Goal: Transaction & Acquisition: Purchase product/service

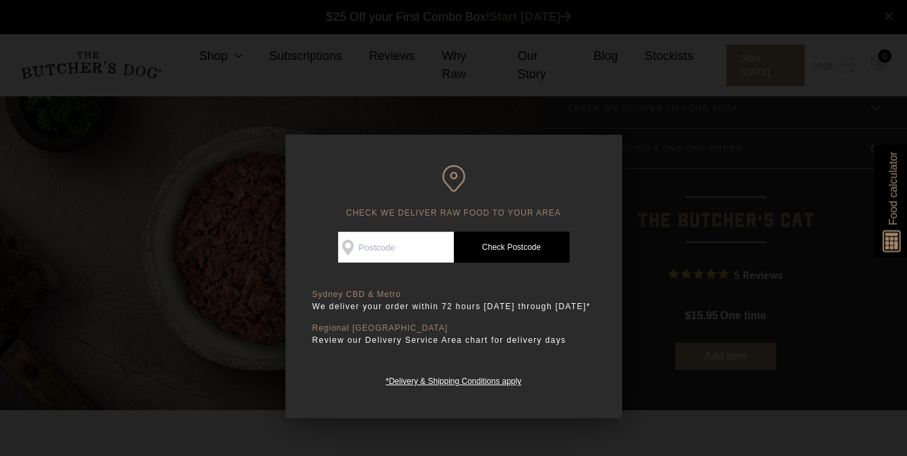
click at [404, 254] on input "Check Availability At" at bounding box center [396, 247] width 116 height 31
type input "2011"
click at [481, 254] on link "Check Postcode" at bounding box center [512, 247] width 116 height 31
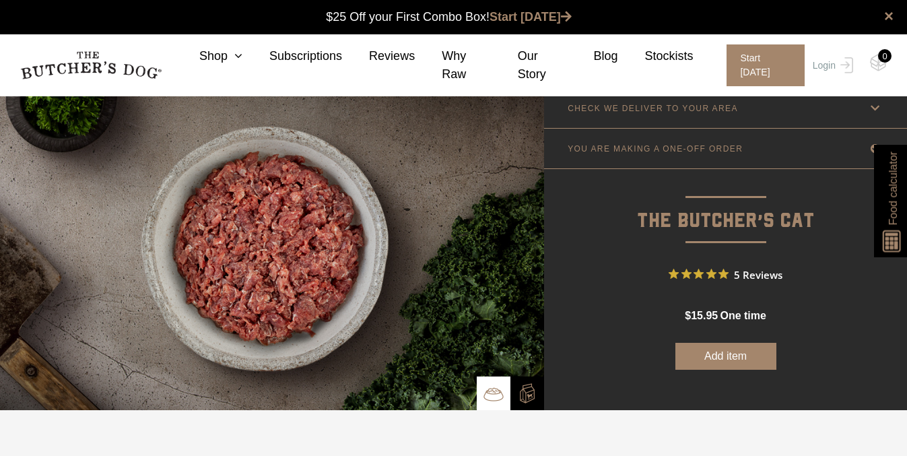
scroll to position [28, 0]
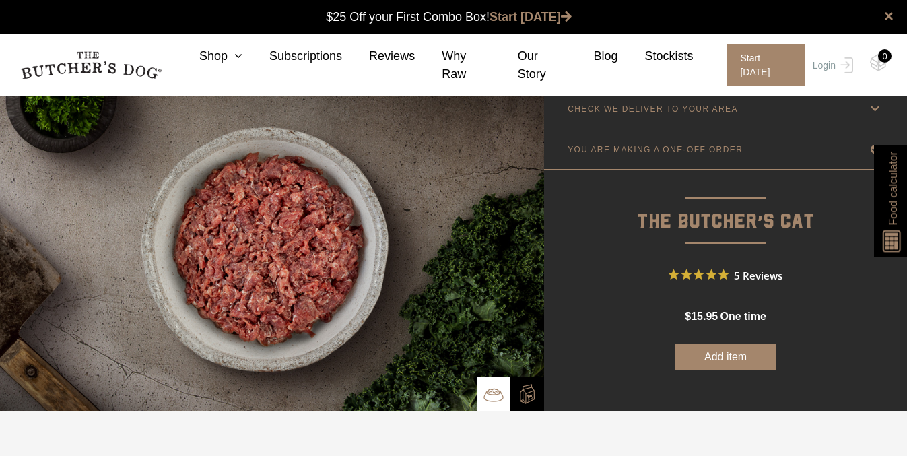
click at [646, 164] on link "YOU ARE MAKING A ONE-OFF ORDER" at bounding box center [725, 149] width 363 height 40
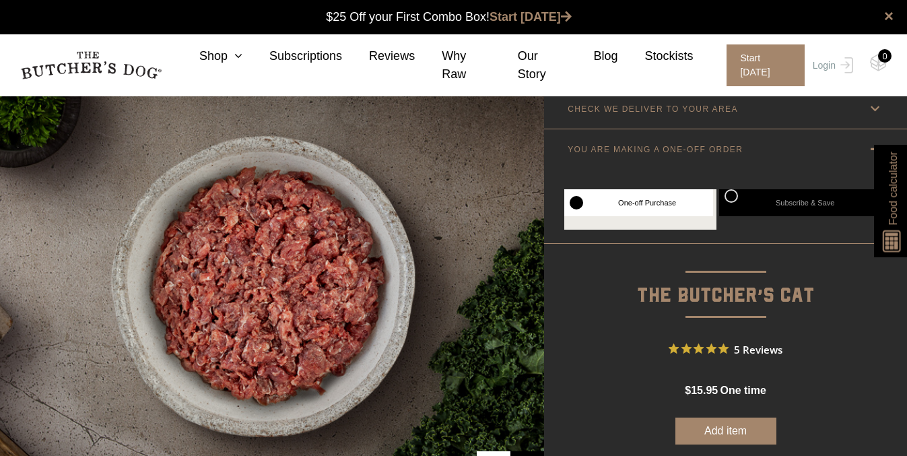
click at [735, 204] on label "Subscribe & Save" at bounding box center [796, 202] width 155 height 27
radio input "true"
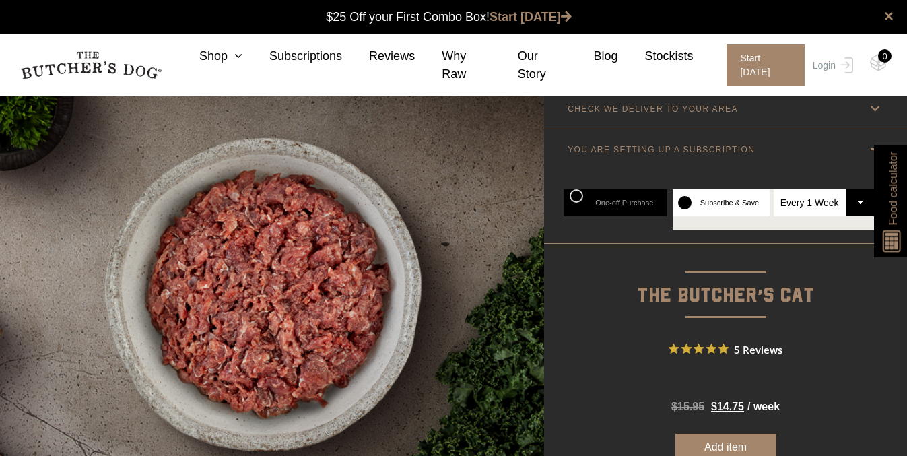
click at [887, 248] on img at bounding box center [893, 237] width 26 height 29
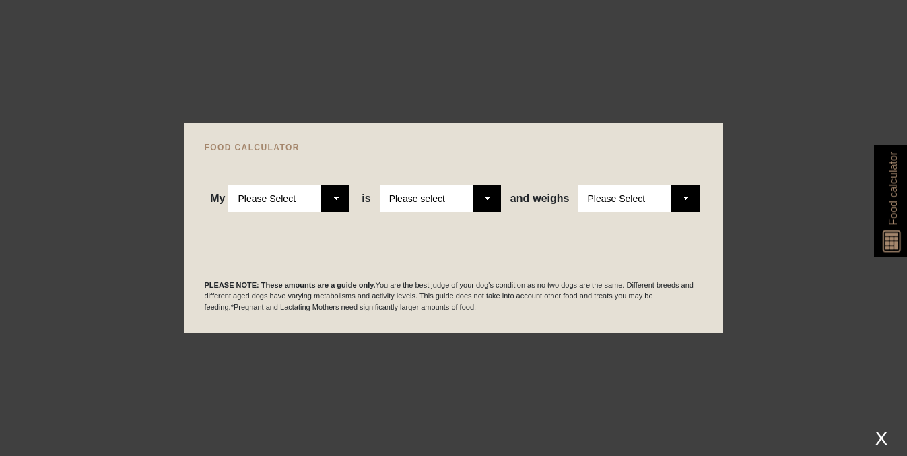
scroll to position [33, 0]
click at [281, 180] on div "My Please Select Adult Dog Puppy is Please Select 2-4 months old 4-5 months old…" at bounding box center [454, 181] width 498 height 61
click at [298, 195] on select "Please Select Adult Dog Puppy" at bounding box center [288, 198] width 121 height 27
click at [331, 197] on select "Please Select Adult Dog Puppy" at bounding box center [288, 198] width 121 height 27
click at [312, 206] on select "Please Select Adult Dog Puppy" at bounding box center [288, 198] width 121 height 27
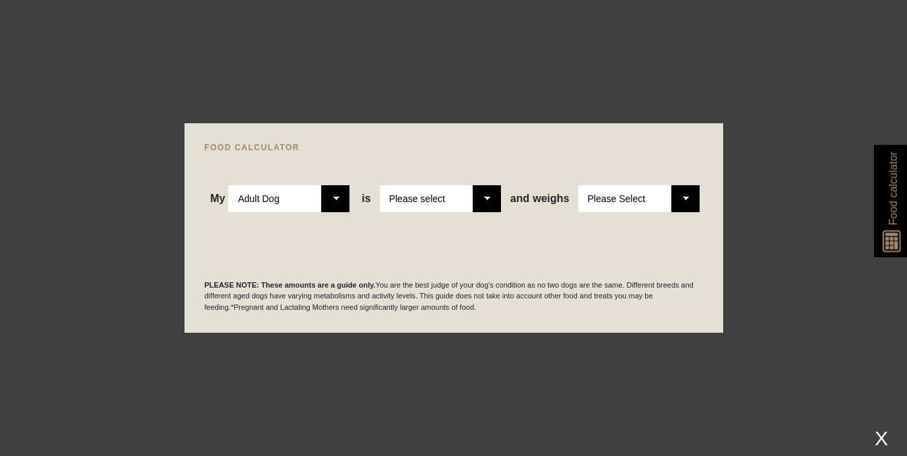
click at [312, 203] on select "Please Select Adult Dog Puppy" at bounding box center [288, 198] width 121 height 27
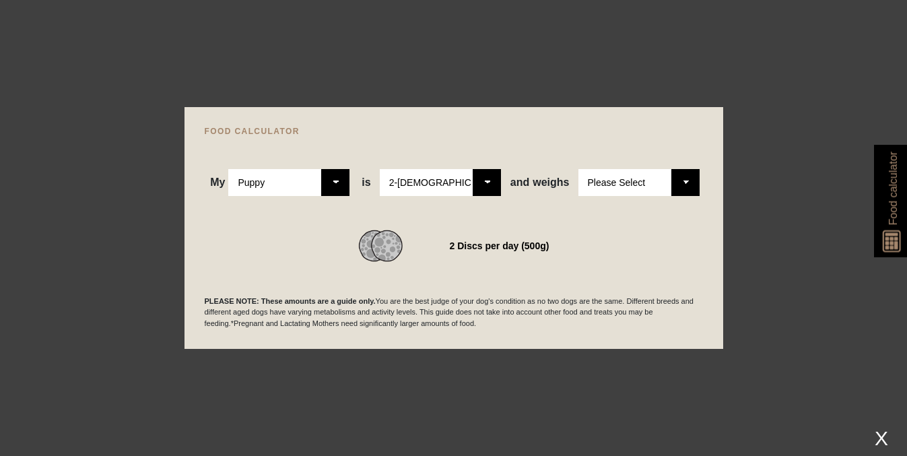
click at [397, 199] on div "WE RECOMMEND 2 Discs per day (500g)" at bounding box center [454, 229] width 498 height 66
click at [399, 185] on select "Please Select 2-4 months old 4-5 months old 6-8 months old 8-12 months old" at bounding box center [440, 182] width 121 height 27
click at [302, 180] on select "Please Select Adult Dog Puppy" at bounding box center [288, 182] width 121 height 27
select select "adult"
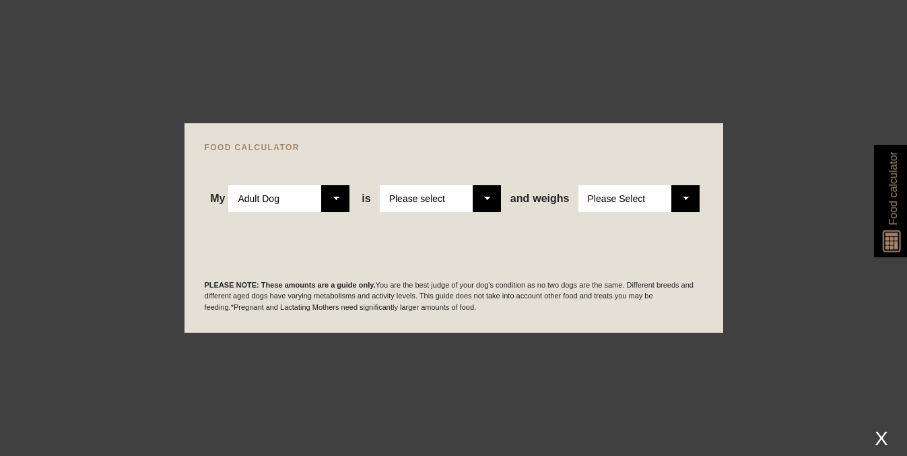
click at [389, 183] on div "My Please Select Adult Dog Puppy is Please Select 2-4 months old 4-5 months old…" at bounding box center [454, 181] width 498 height 61
click at [401, 199] on select "Please select a healthy weight overweight" at bounding box center [440, 198] width 121 height 27
select select "0"
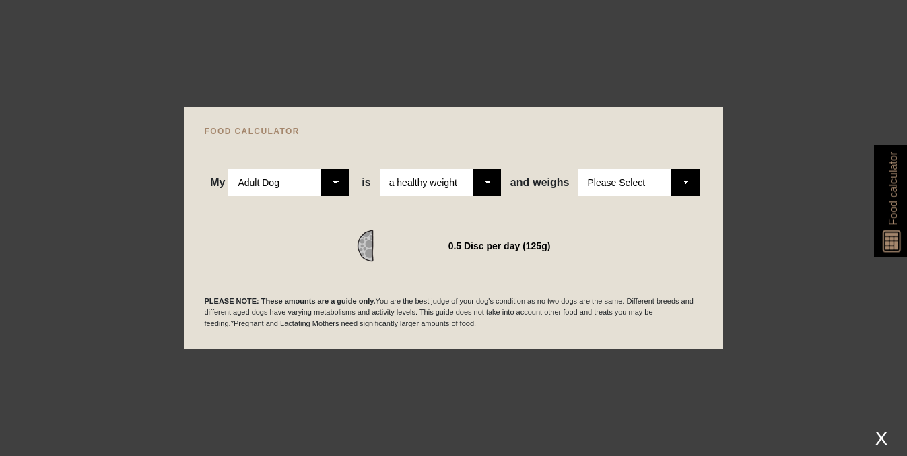
click at [601, 184] on select "Please Select 1kg 2kg 3kg 4kg 5kg 6kg 7kg 8kg 9kg 10kg 11kg 12kg 13kg 14kg 15kg…" at bounding box center [638, 182] width 121 height 27
select select "4"
click at [629, 87] on div at bounding box center [453, 228] width 907 height 456
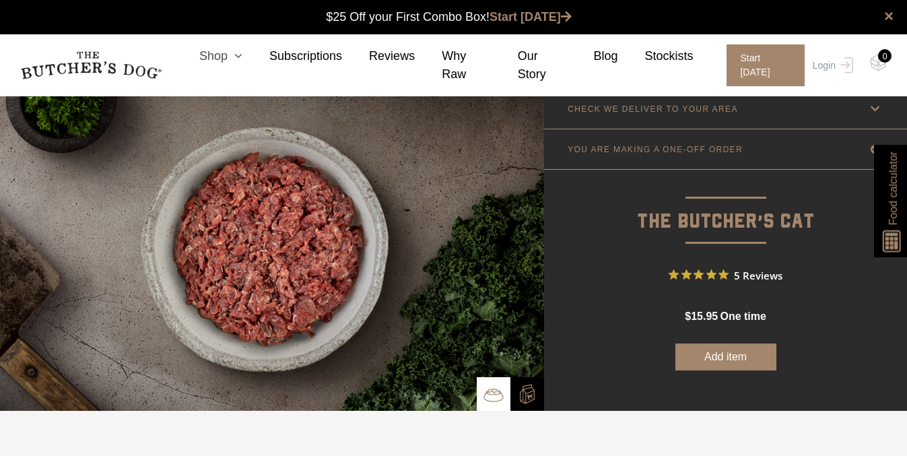
click at [236, 57] on icon at bounding box center [235, 56] width 15 height 12
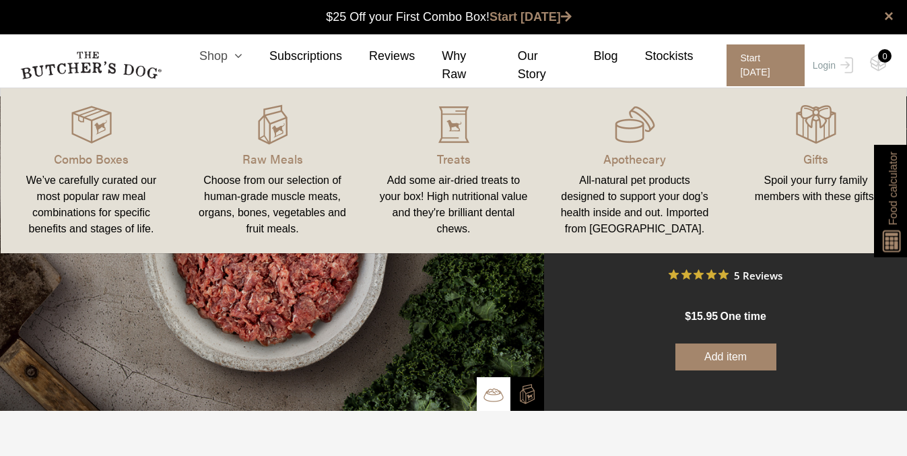
click at [236, 57] on icon at bounding box center [235, 56] width 15 height 12
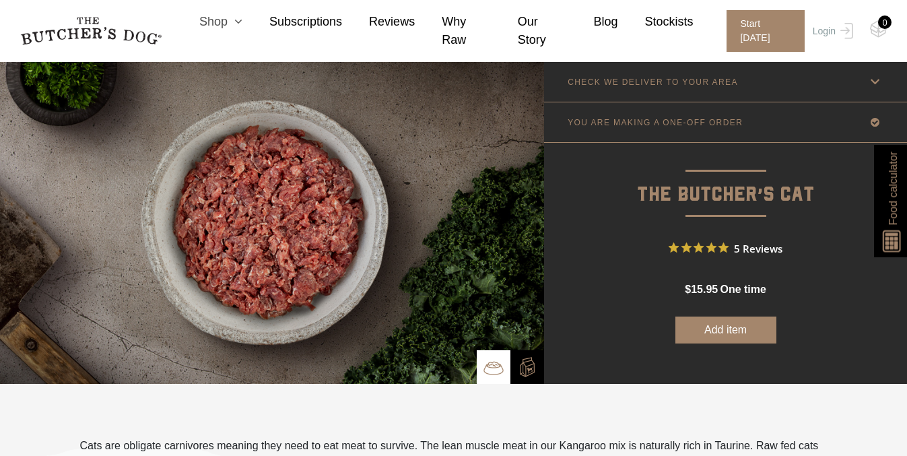
scroll to position [54, 0]
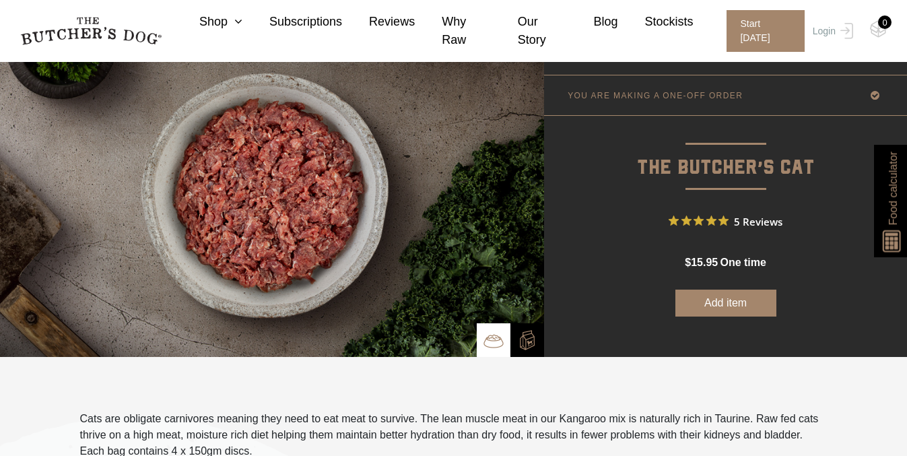
click at [692, 102] on link "YOU ARE MAKING A ONE-OFF ORDER" at bounding box center [725, 95] width 363 height 40
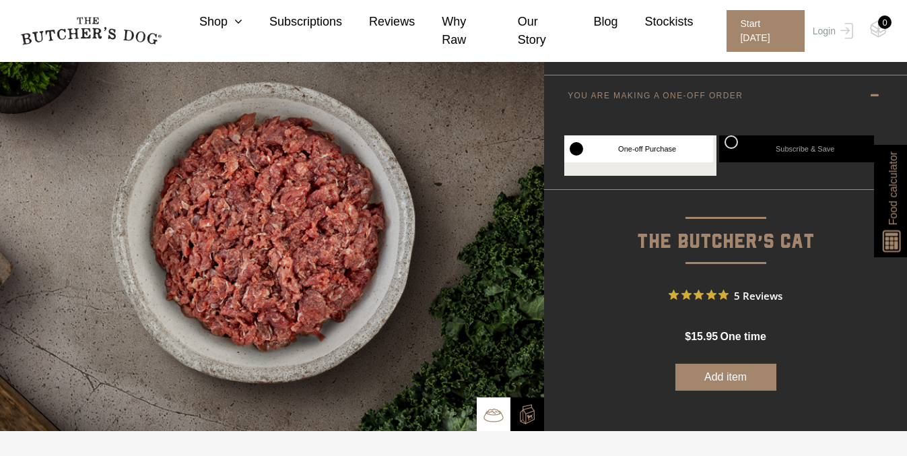
click at [747, 145] on label "Subscribe & Save" at bounding box center [796, 148] width 155 height 27
radio input "true"
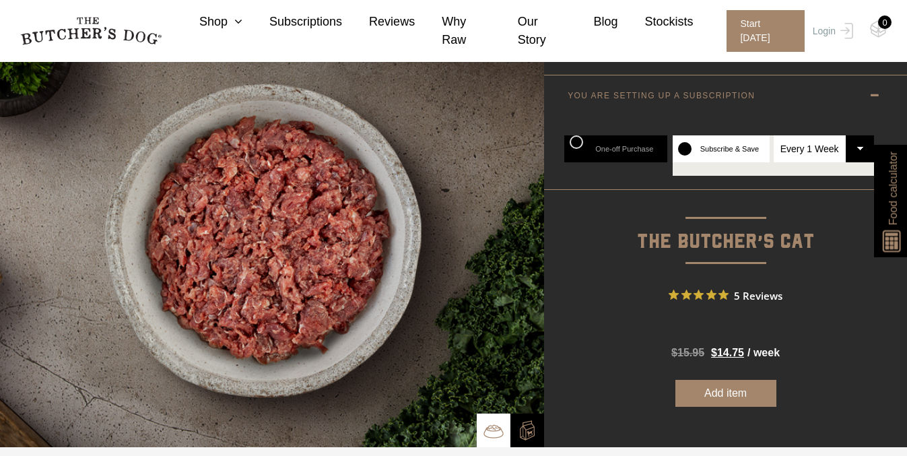
click at [826, 154] on select "Every 1 Week Every 2 Weeks Every 3 Weeks Every 4 Weeks Every 5 Weeks Every 6 We…" at bounding box center [824, 148] width 101 height 27
select select "4_week"
radio input "true"
click at [737, 392] on button "Add item" at bounding box center [725, 393] width 101 height 27
click at [730, 391] on button "Add more" at bounding box center [725, 393] width 101 height 27
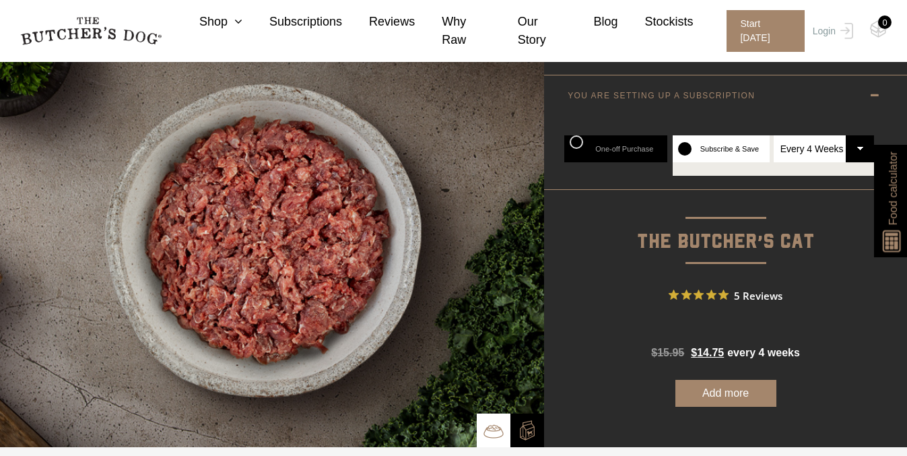
click at [881, 21] on div "0" at bounding box center [884, 21] width 13 height 13
click at [880, 30] on img at bounding box center [878, 29] width 17 height 18
click at [833, 26] on link "Login" at bounding box center [831, 31] width 44 height 42
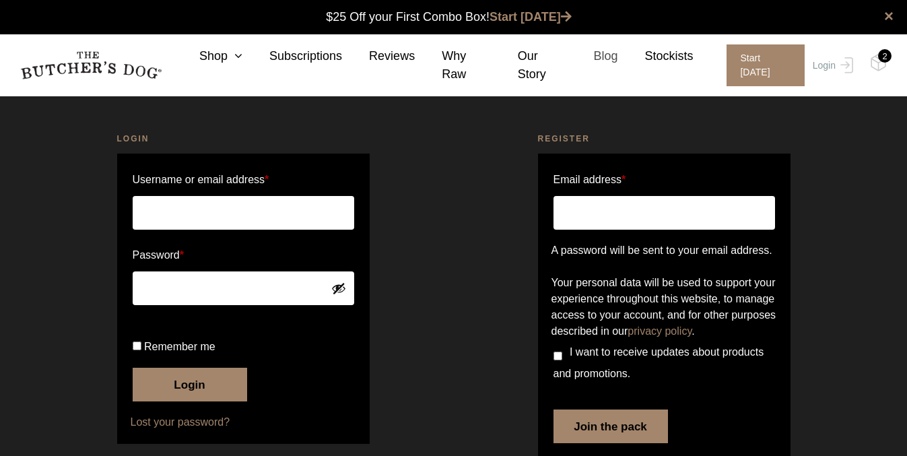
scroll to position [1, 0]
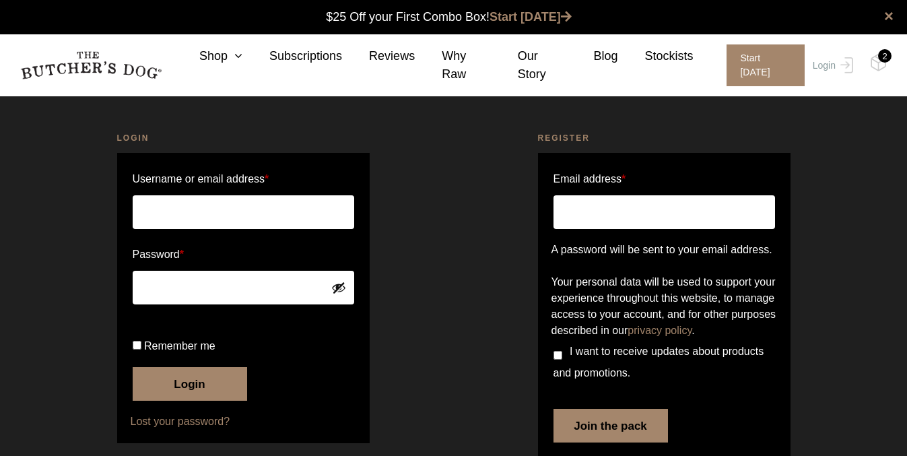
click at [625, 207] on input "Email address *" at bounding box center [663, 212] width 221 height 34
type input "[PERSON_NAME][EMAIL_ADDRESS][PERSON_NAME][DOMAIN_NAME]"
click at [813, 252] on div "Register Email address * katie.wilenski@gmail.com A password will be sent to yo…" at bounding box center [664, 302] width 421 height 375
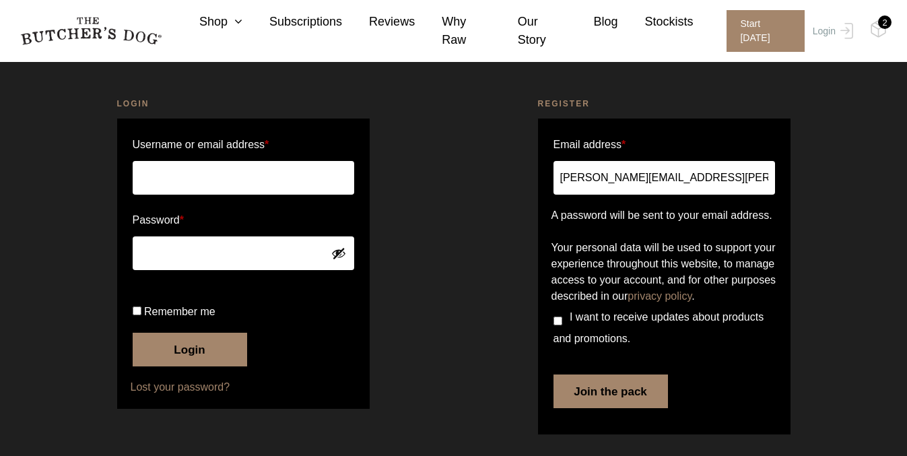
scroll to position [83, 0]
click at [611, 398] on button "Join the pack" at bounding box center [610, 391] width 114 height 34
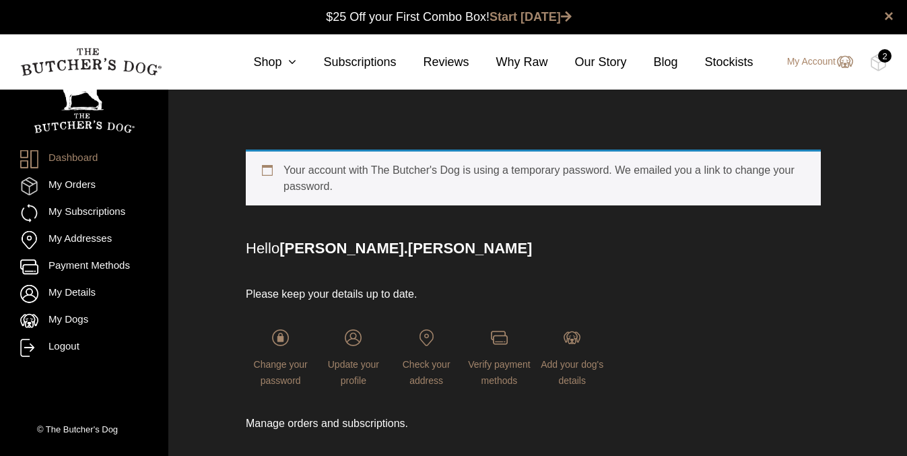
scroll to position [1, 0]
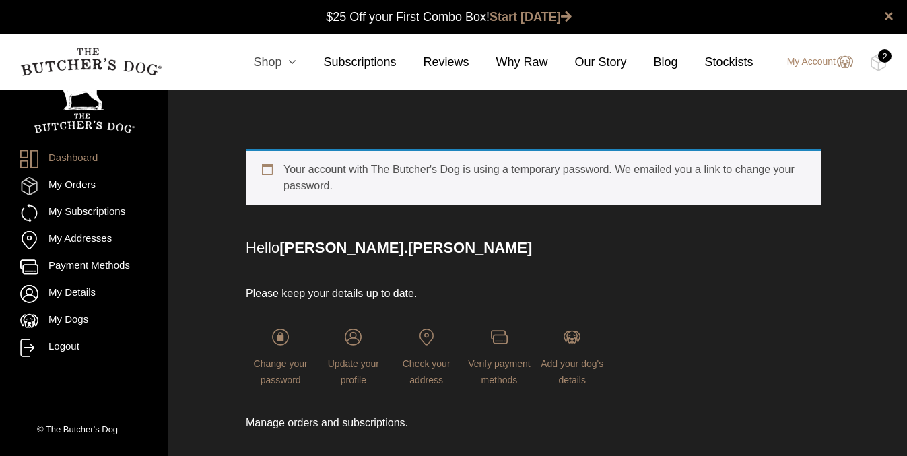
click at [261, 59] on link "Shop" at bounding box center [261, 62] width 70 height 18
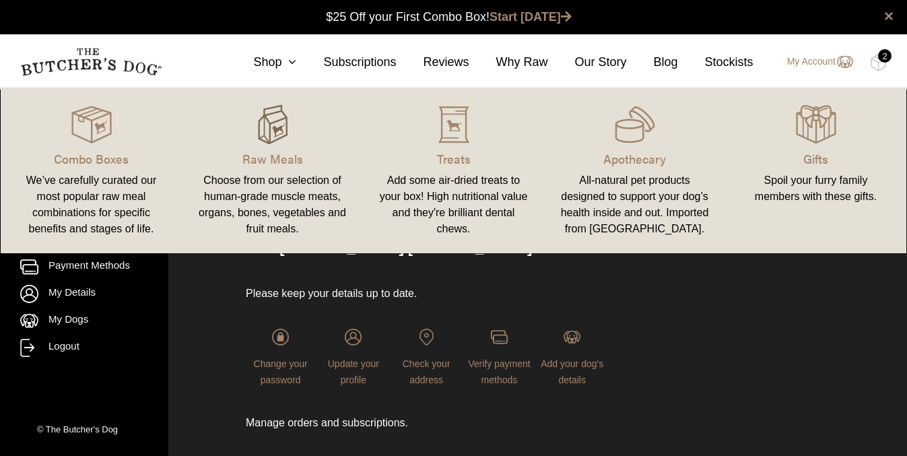
click at [274, 116] on img at bounding box center [272, 124] width 40 height 40
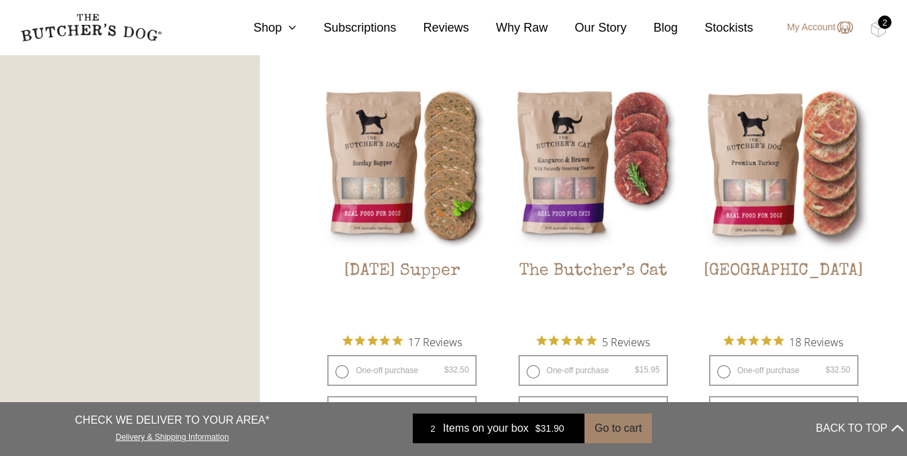
scroll to position [1535, 0]
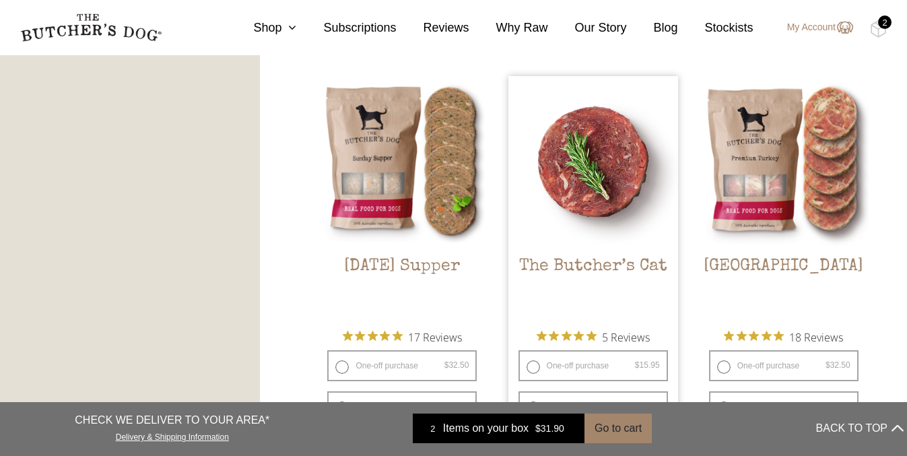
click at [538, 148] on img at bounding box center [593, 161] width 170 height 170
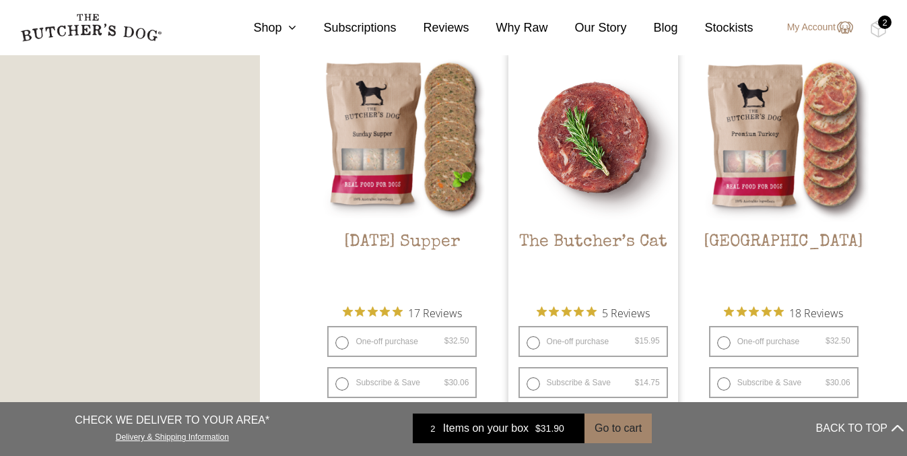
scroll to position [1562, 0]
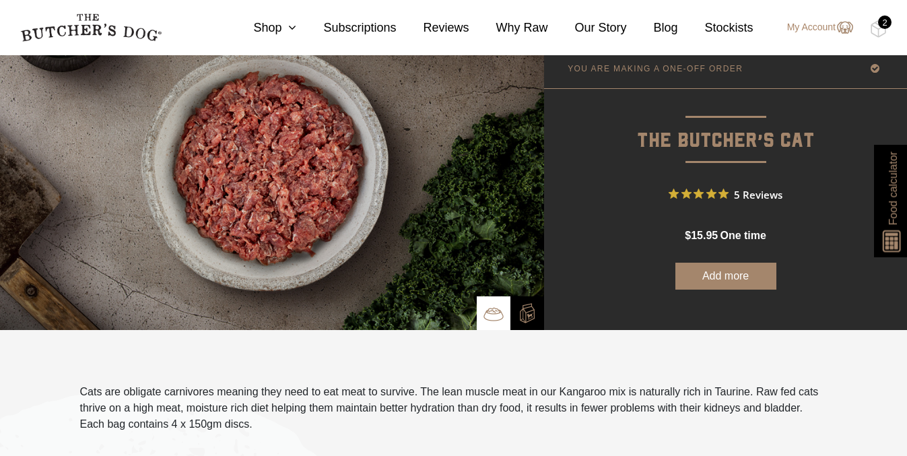
scroll to position [54, 0]
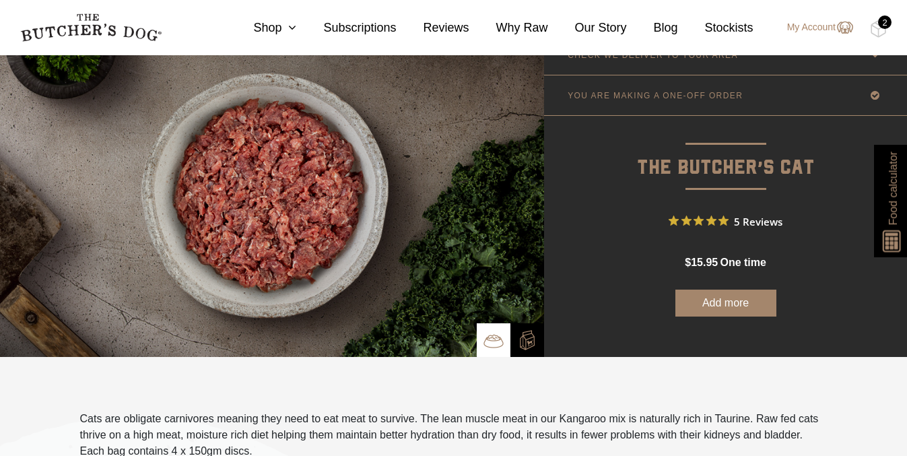
click at [718, 304] on button "Add more" at bounding box center [725, 302] width 101 height 27
click at [873, 30] on img at bounding box center [878, 29] width 17 height 18
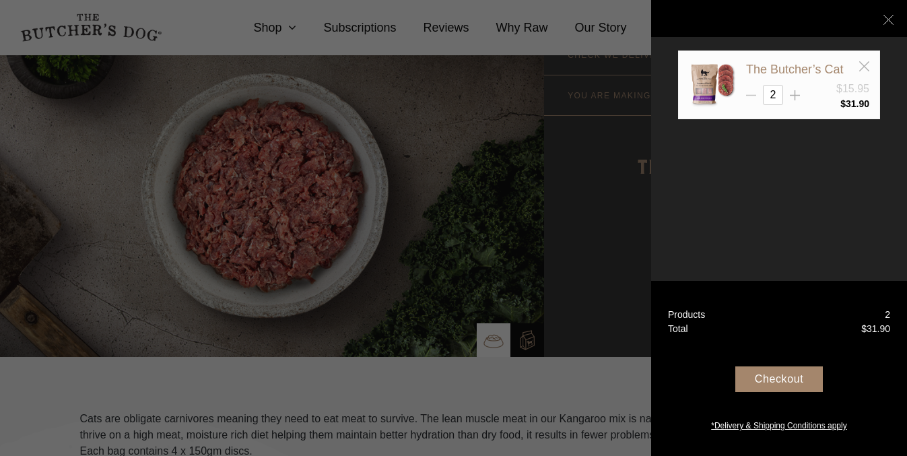
click at [746, 96] on icon at bounding box center [751, 95] width 10 height 10
type input "1"
click at [888, 16] on icon at bounding box center [888, 20] width 10 height 10
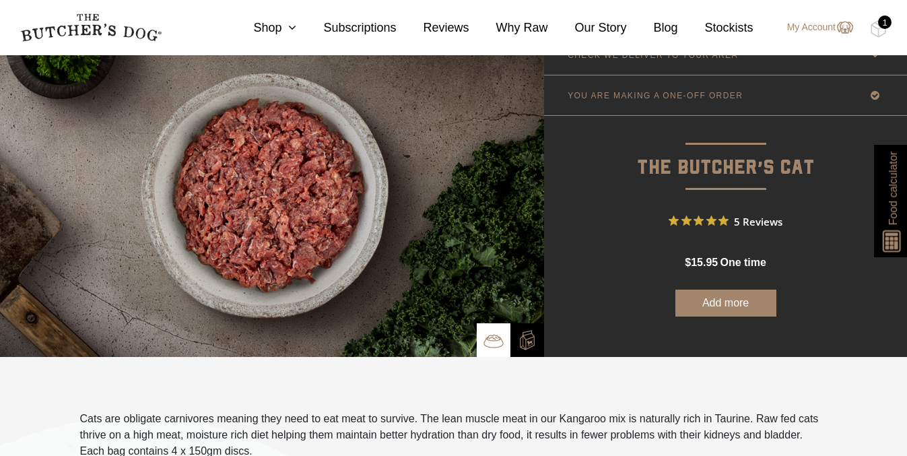
click at [749, 263] on span "one time" at bounding box center [743, 262] width 46 height 11
click at [767, 98] on link "YOU ARE MAKING A ONE-OFF ORDER" at bounding box center [725, 95] width 363 height 40
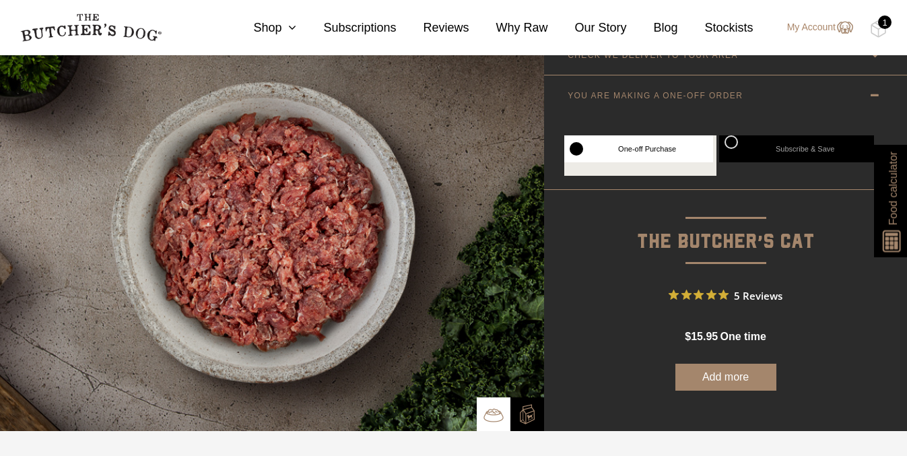
scroll to position [27, 0]
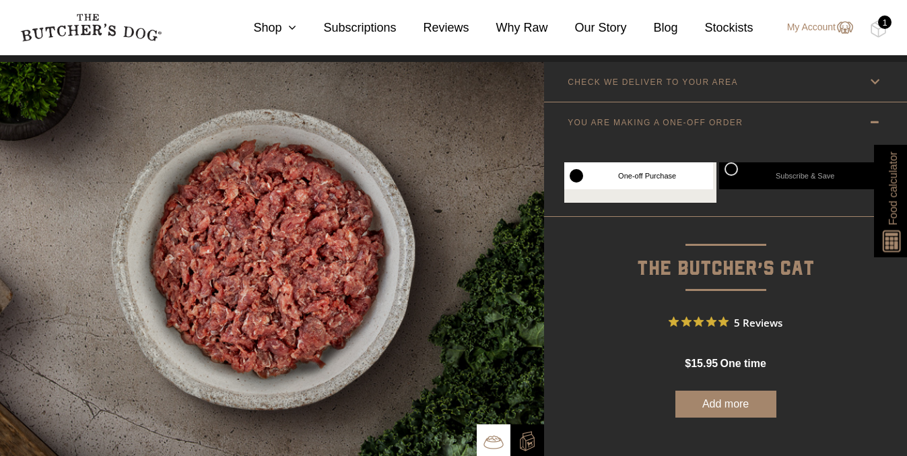
click at [774, 169] on label "Subscribe & Save" at bounding box center [796, 175] width 155 height 27
radio input "true"
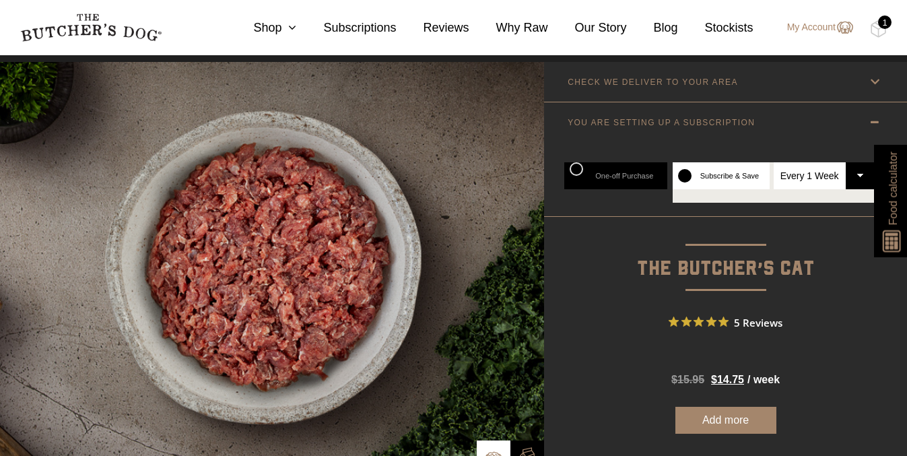
click at [832, 177] on select "Every 1 Week Every 2 Weeks Every 3 Weeks Every 4 Weeks Every 5 Weeks Every 6 We…" at bounding box center [824, 175] width 101 height 27
select select "4_week"
radio input "true"
click at [728, 424] on button "Add more" at bounding box center [725, 420] width 101 height 27
click at [882, 24] on div "1" at bounding box center [884, 21] width 13 height 13
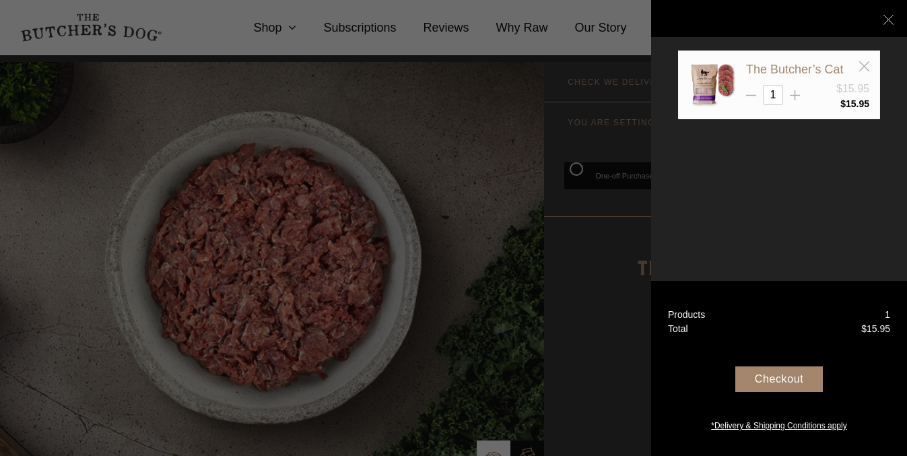
click at [790, 376] on div "Checkout" at bounding box center [779, 379] width 88 height 26
